Goal: Task Accomplishment & Management: Manage account settings

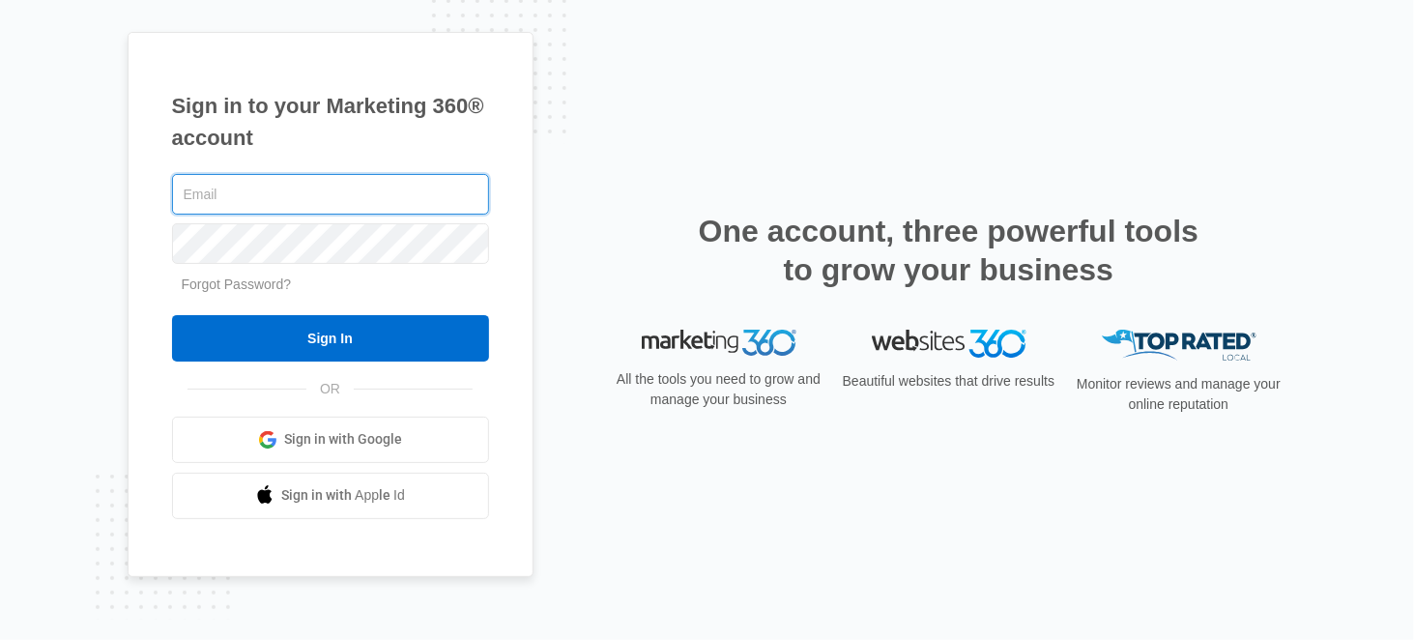
type input "2"
type input "amy@customizedsvcs.com"
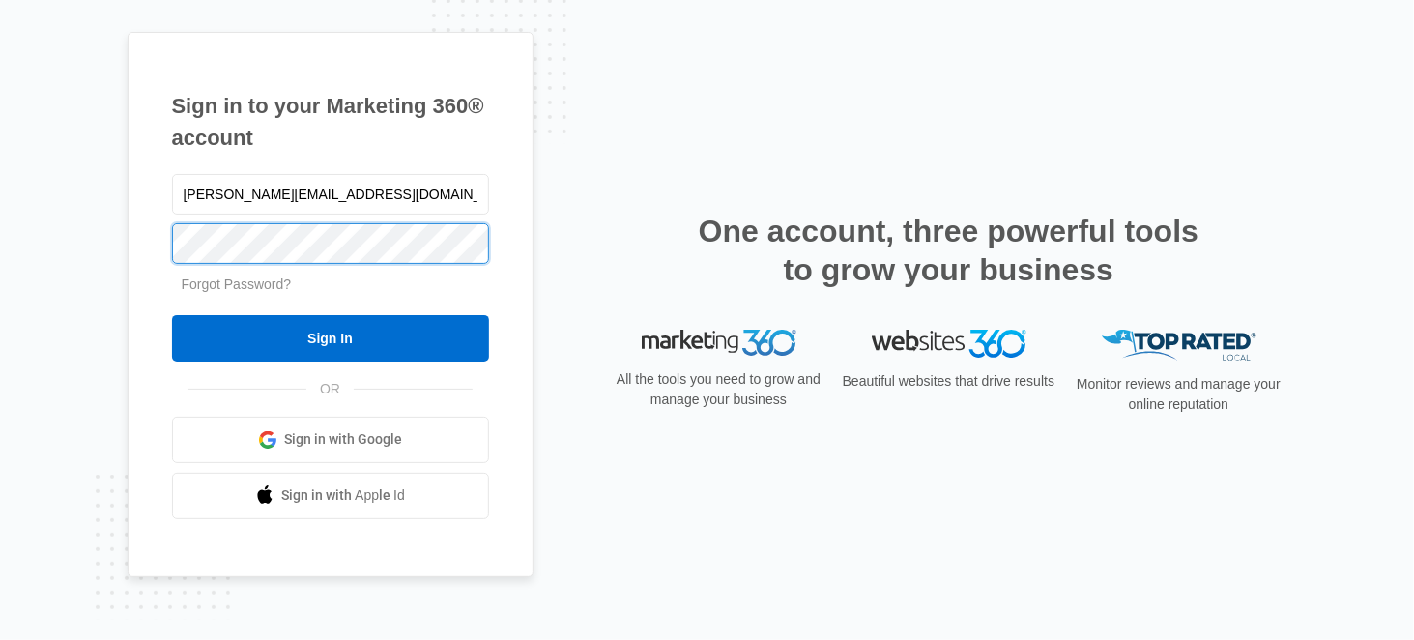
click at [172, 315] on input "Sign In" at bounding box center [330, 338] width 317 height 46
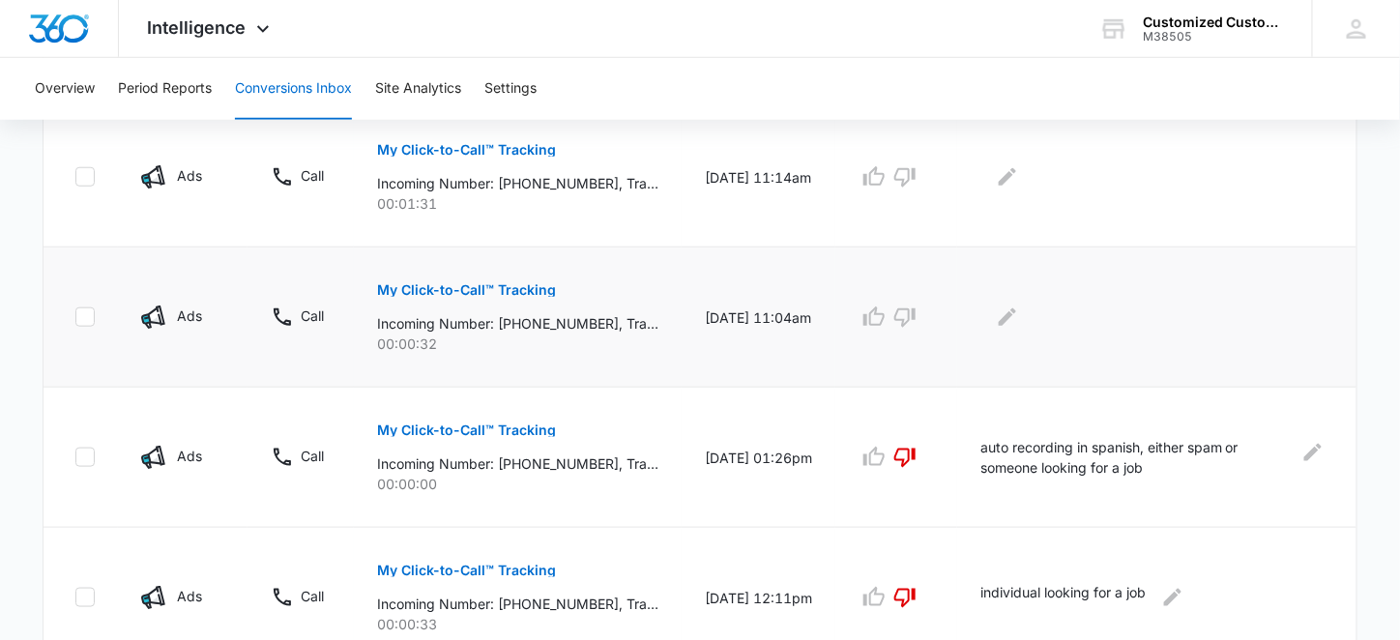
scroll to position [435, 0]
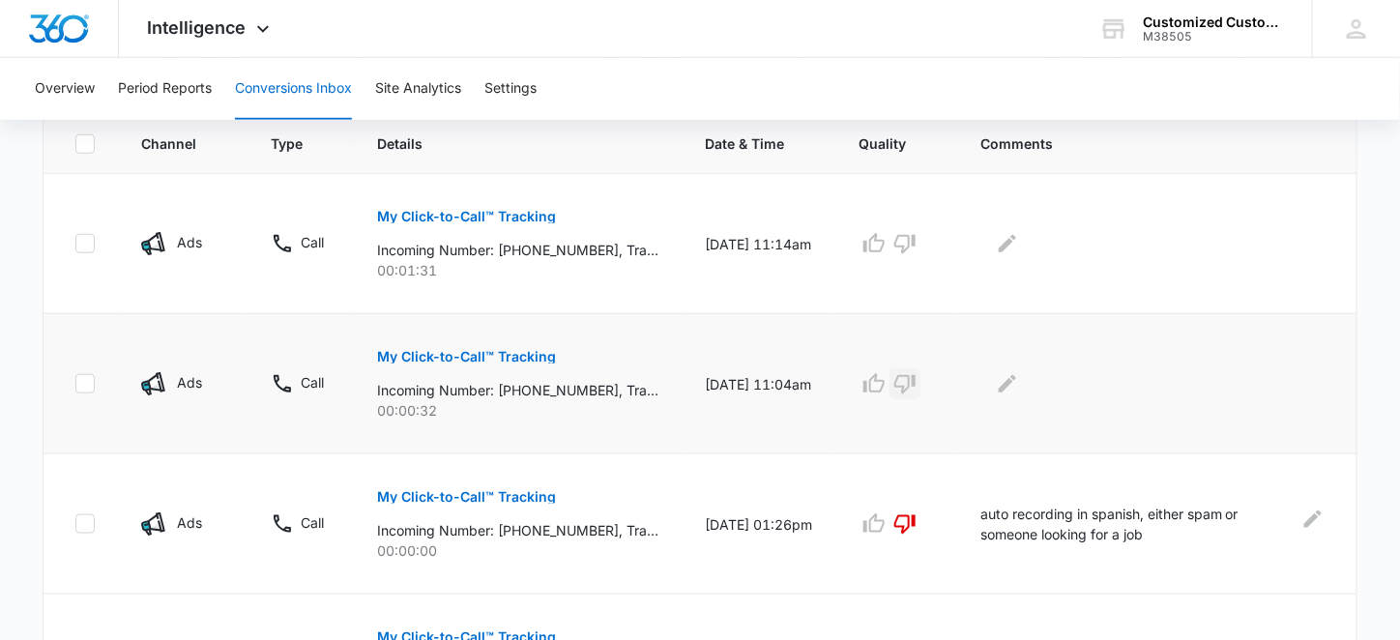
click at [915, 378] on icon "button" at bounding box center [904, 384] width 21 height 19
click at [914, 247] on icon "button" at bounding box center [904, 243] width 23 height 23
click at [1016, 243] on icon "Edit Comments" at bounding box center [1007, 243] width 17 height 17
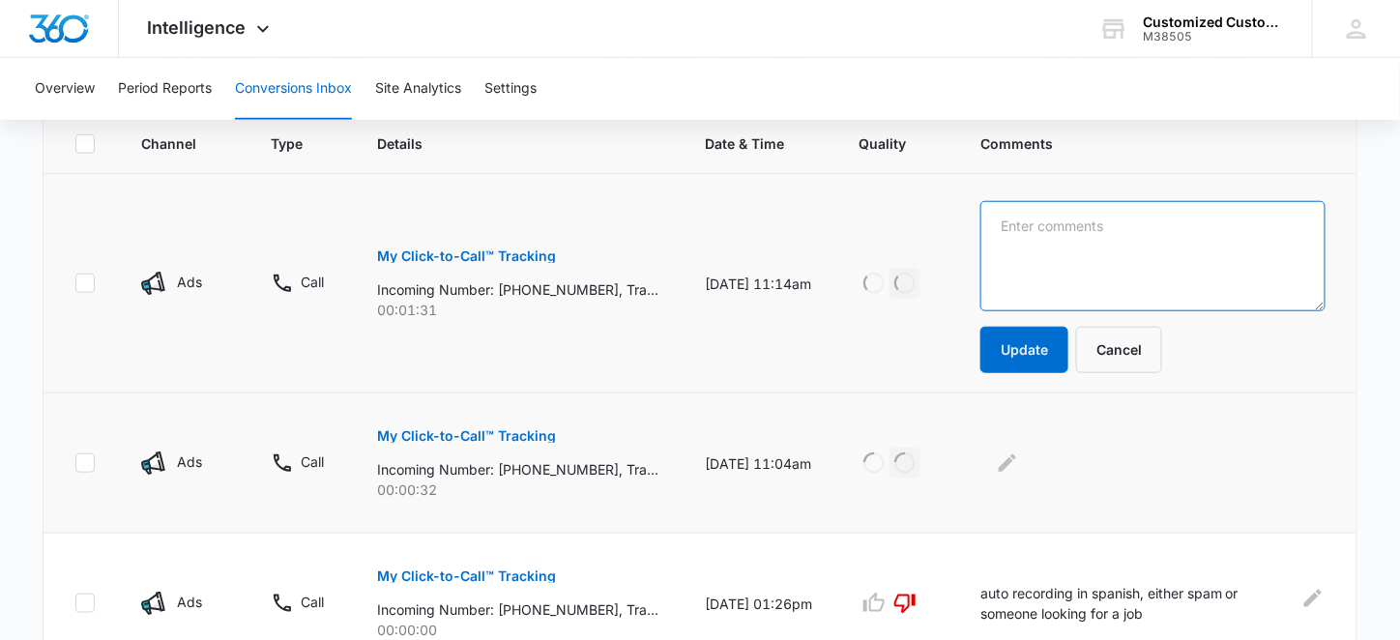
click at [1022, 231] on textarea at bounding box center [1152, 256] width 345 height 110
type textarea "individual looking for a job"
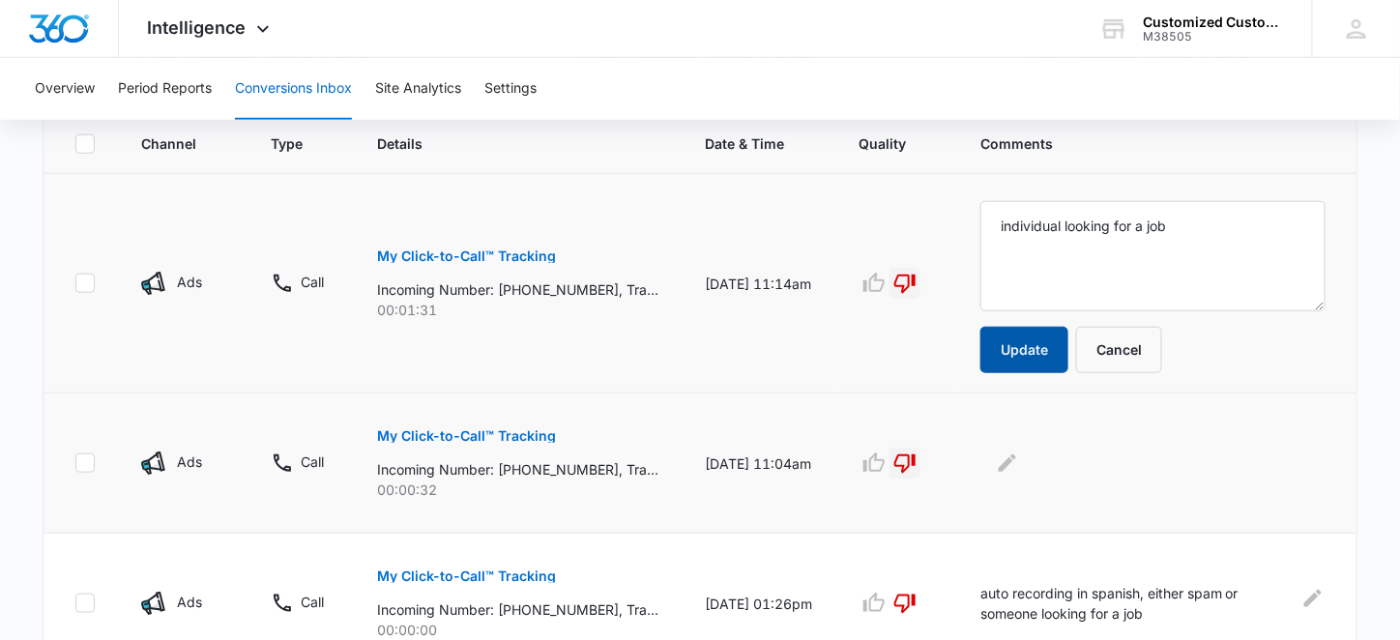
click at [1040, 353] on button "Update" at bounding box center [1024, 350] width 88 height 46
click at [1016, 457] on icon "Edit Comments" at bounding box center [1007, 462] width 17 height 17
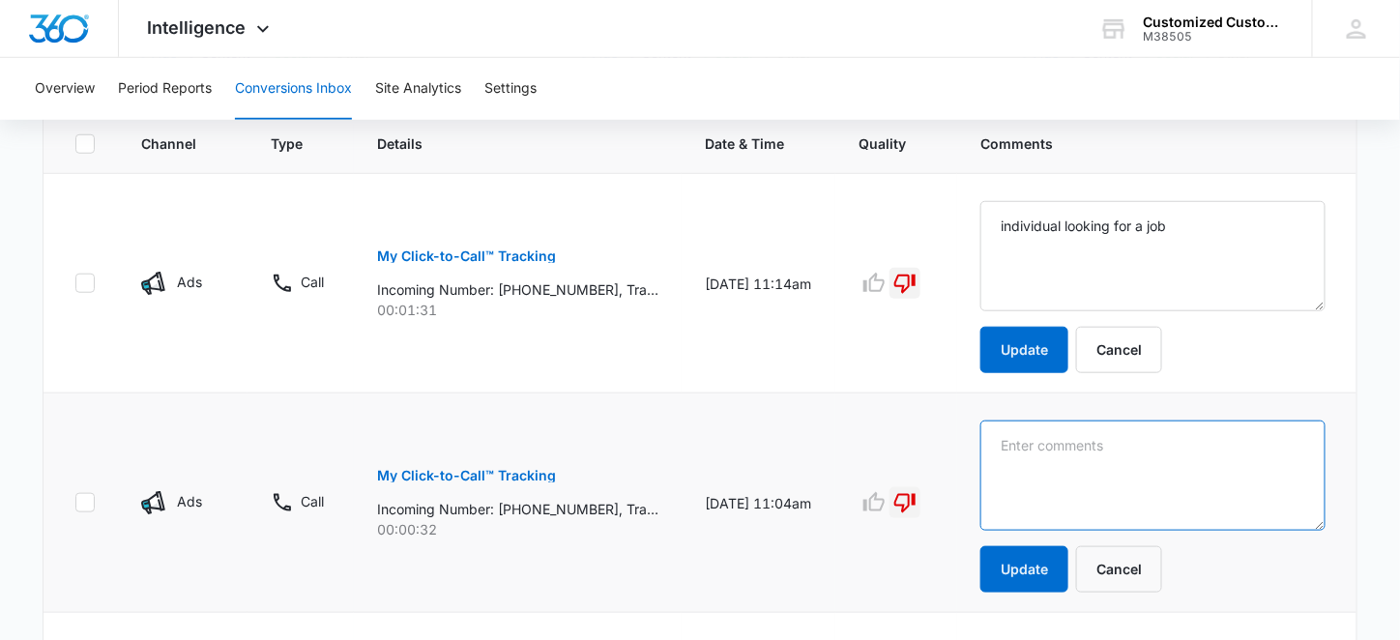
click at [1026, 449] on textarea at bounding box center [1152, 475] width 345 height 110
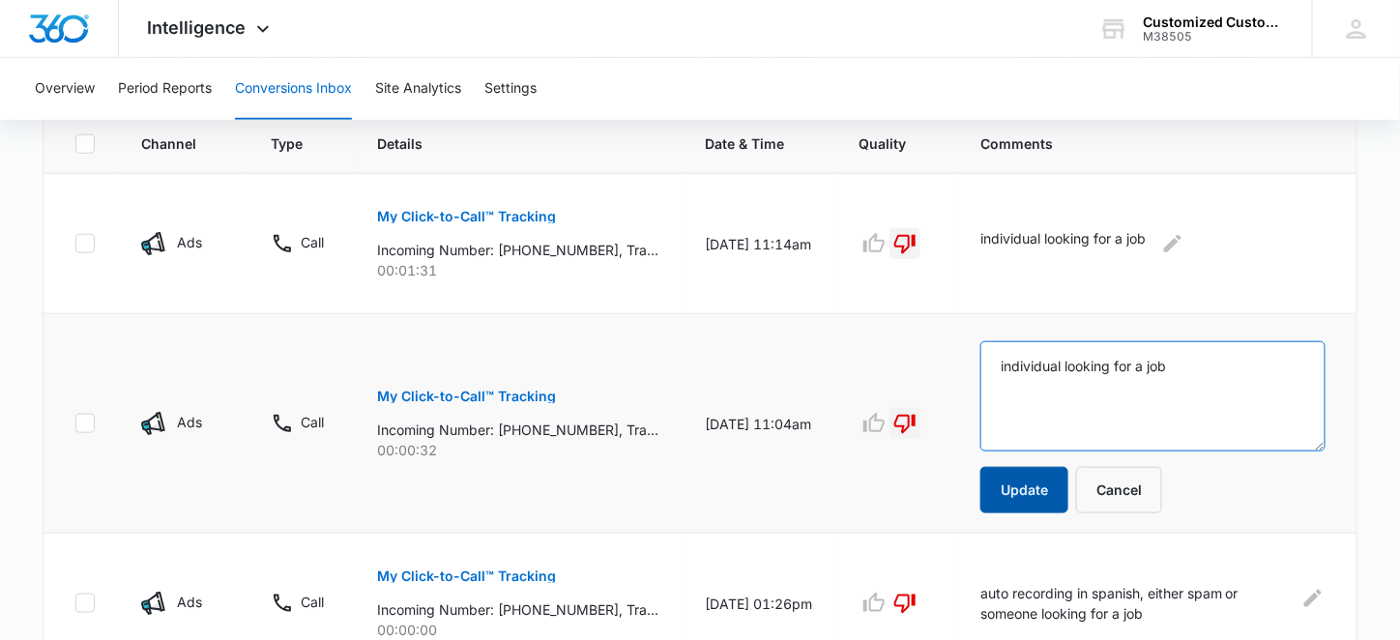
type textarea "individual looking for a job"
click at [1025, 482] on button "Update" at bounding box center [1024, 490] width 88 height 46
